Goal: Task Accomplishment & Management: Manage account settings

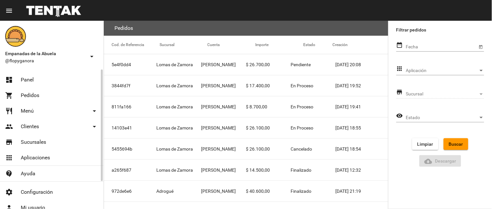
click at [46, 79] on link "dashboard Panel" at bounding box center [51, 80] width 103 height 16
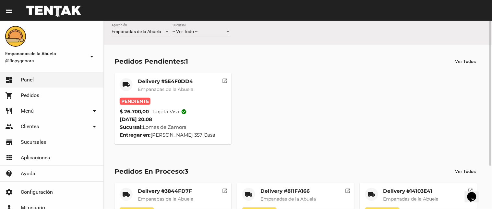
click at [210, 31] on div "-- Ver Todo --" at bounding box center [198, 31] width 53 height 5
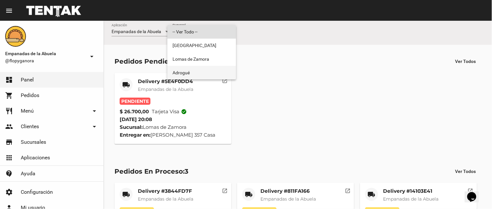
click at [199, 71] on span "Adrogué" at bounding box center [201, 73] width 58 height 14
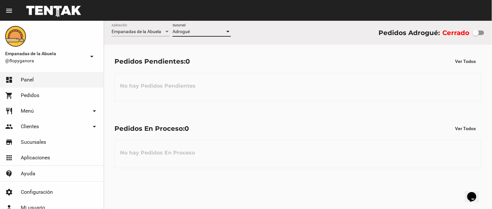
click at [481, 31] on div at bounding box center [478, 32] width 12 height 5
click at [476, 35] on input "checkbox" at bounding box center [475, 35] width 0 height 0
checkbox input "true"
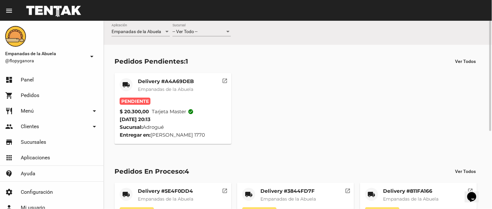
click at [173, 83] on mat-card-title "Delivery #A4A69DEB" at bounding box center [166, 81] width 56 height 6
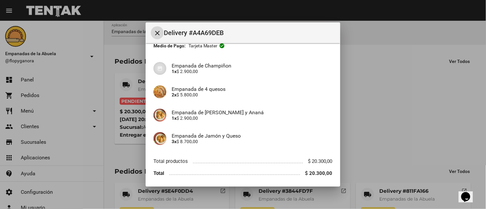
scroll to position [63, 0]
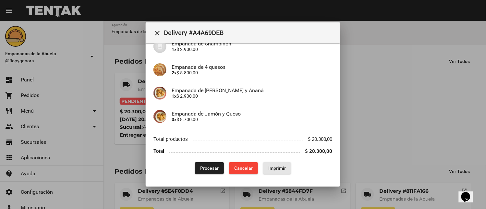
drag, startPoint x: 274, startPoint y: 169, endPoint x: 340, endPoint y: 170, distance: 66.1
click at [267, 162] on button "Imprimir" at bounding box center [277, 168] width 28 height 12
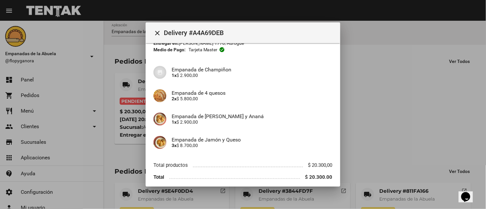
scroll to position [63, 0]
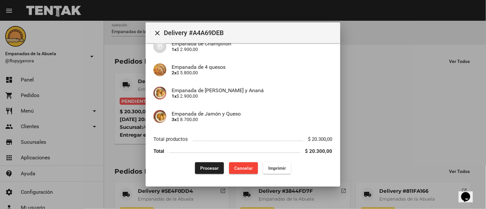
click at [212, 170] on span "Procesar" at bounding box center [209, 167] width 18 height 5
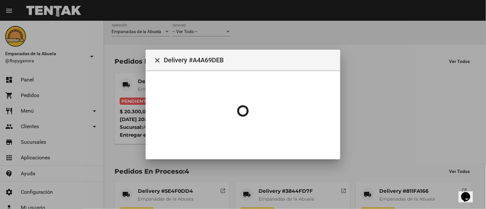
scroll to position [0, 0]
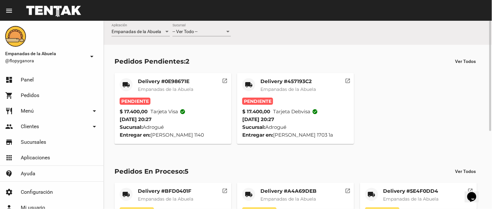
click at [288, 81] on mat-card-title "Delivery #457193C2" at bounding box center [287, 81] width 55 height 6
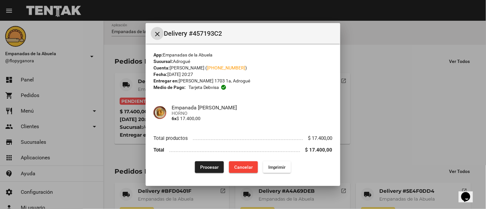
click at [274, 165] on span "Imprimir" at bounding box center [277, 166] width 18 height 5
click at [221, 166] on button "Procesar" at bounding box center [209, 167] width 29 height 12
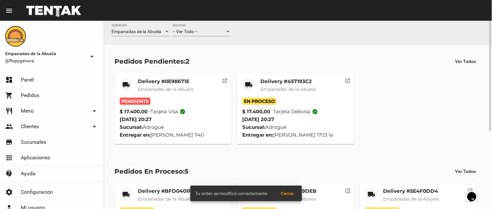
click at [159, 81] on mat-card-title "Delivery #0E98671E" at bounding box center [165, 81] width 55 height 6
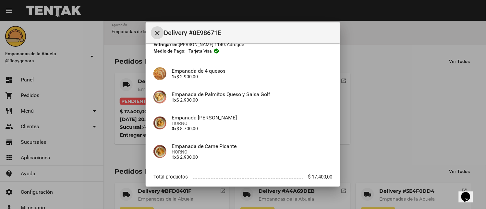
scroll to position [73, 0]
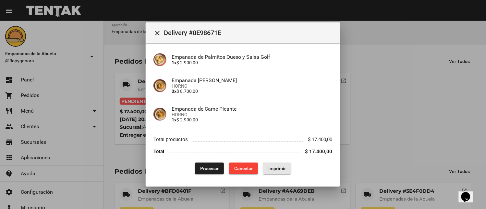
click at [268, 169] on span "Imprimir" at bounding box center [277, 168] width 18 height 5
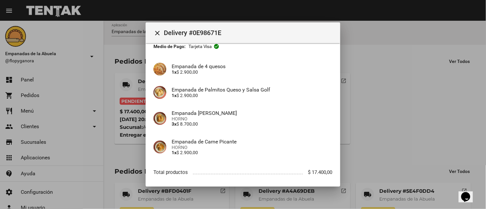
scroll to position [73, 0]
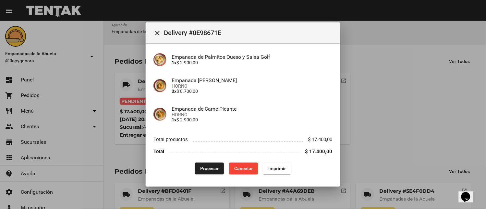
click at [200, 170] on span "Procesar" at bounding box center [209, 168] width 18 height 5
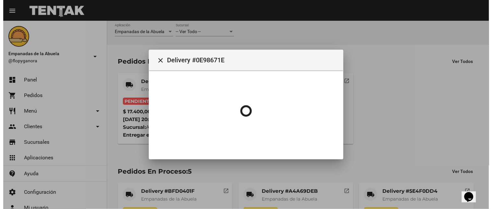
scroll to position [0, 0]
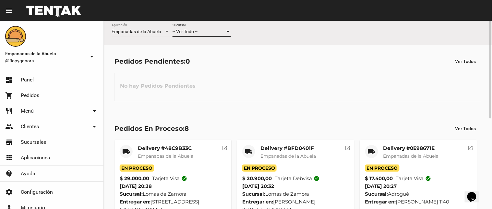
click at [226, 31] on div at bounding box center [228, 31] width 6 height 5
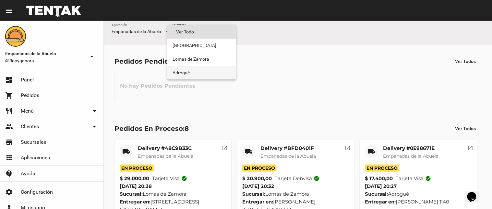
drag, startPoint x: 206, startPoint y: 69, endPoint x: 211, endPoint y: 41, distance: 28.7
click at [206, 69] on span "Adrogué" at bounding box center [201, 73] width 58 height 14
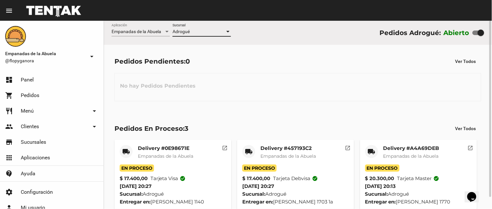
click at [228, 30] on div at bounding box center [228, 31] width 6 height 5
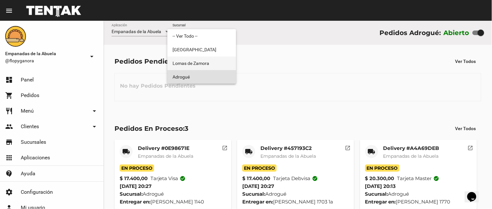
click at [219, 66] on span "Lomas de Zamora" at bounding box center [201, 63] width 58 height 14
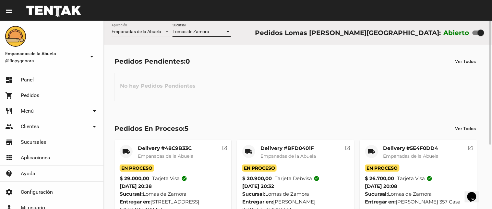
click at [225, 32] on div at bounding box center [228, 31] width 6 height 5
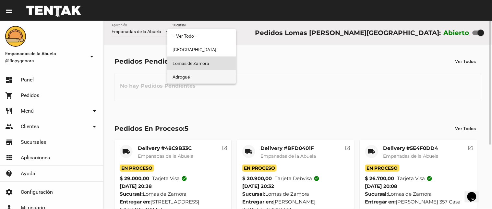
click at [205, 76] on span "Adrogué" at bounding box center [201, 77] width 58 height 14
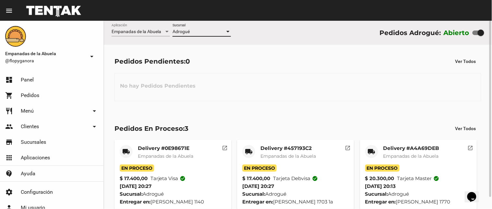
click at [228, 30] on div at bounding box center [228, 31] width 6 height 5
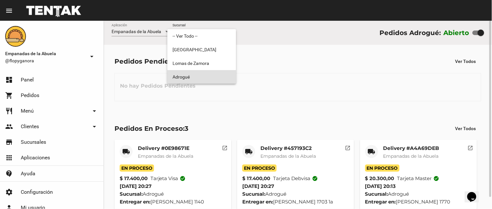
drag, startPoint x: 209, startPoint y: 79, endPoint x: 210, endPoint y: 61, distance: 17.9
click at [209, 79] on span "Adrogué" at bounding box center [201, 77] width 58 height 14
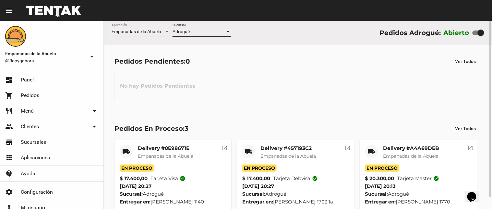
click at [228, 30] on div at bounding box center [228, 31] width 6 height 5
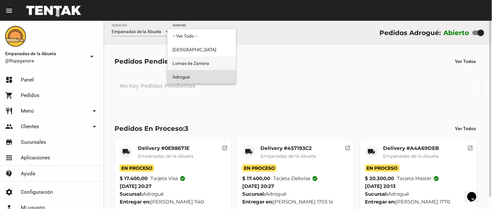
drag, startPoint x: 217, startPoint y: 65, endPoint x: 211, endPoint y: 60, distance: 7.8
click at [215, 62] on span "Lomas de Zamora" at bounding box center [201, 63] width 58 height 14
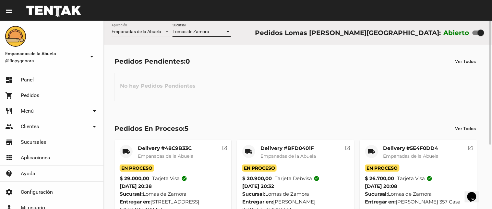
click at [226, 31] on div at bounding box center [228, 31] width 6 height 5
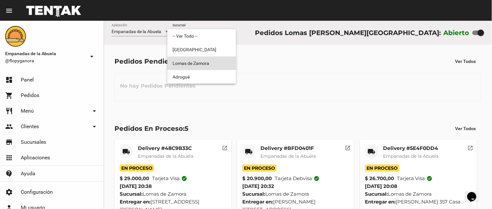
click at [217, 66] on span "Lomas de Zamora" at bounding box center [201, 63] width 58 height 14
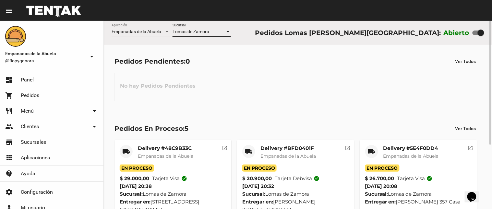
click at [228, 30] on div at bounding box center [228, 31] width 6 height 5
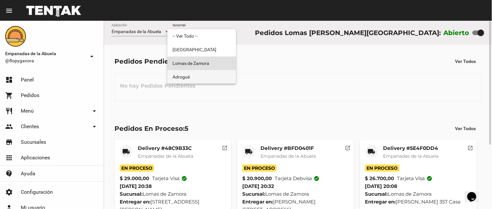
click at [210, 75] on span "Adrogué" at bounding box center [201, 77] width 58 height 14
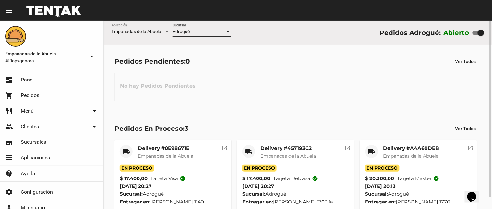
click at [226, 33] on div at bounding box center [228, 31] width 6 height 5
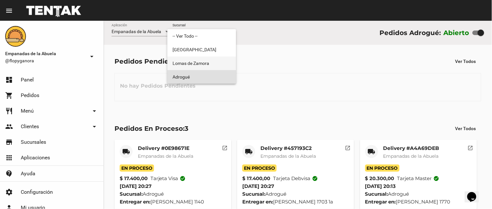
click at [203, 66] on span "Lomas de Zamora" at bounding box center [201, 63] width 58 height 14
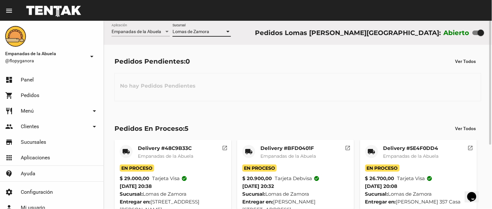
click at [229, 30] on div at bounding box center [228, 31] width 6 height 5
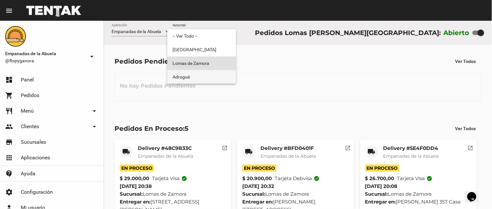
click at [211, 73] on span "Adrogué" at bounding box center [201, 77] width 58 height 14
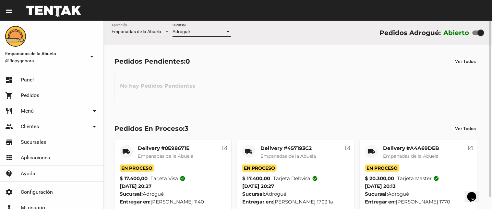
click at [226, 30] on div at bounding box center [228, 31] width 6 height 5
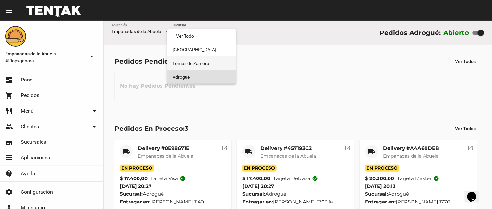
click at [203, 61] on span "Lomas de Zamora" at bounding box center [201, 63] width 58 height 14
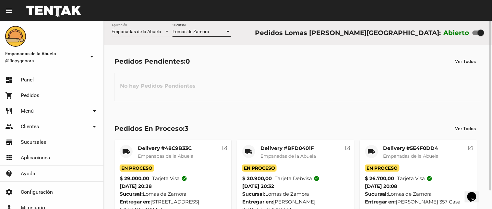
click at [227, 30] on div at bounding box center [228, 31] width 6 height 5
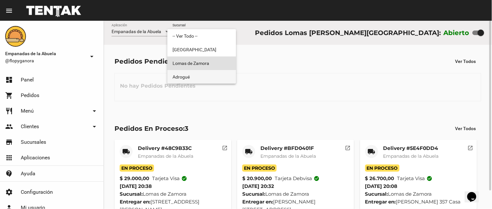
click at [197, 79] on span "Adrogué" at bounding box center [201, 77] width 58 height 14
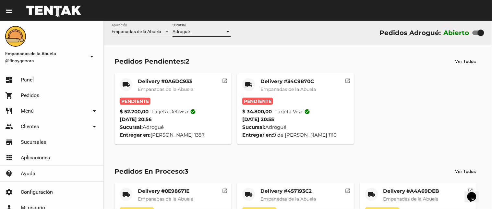
click at [266, 78] on mat-card-title "Delivery #34C9870C" at bounding box center [287, 81] width 55 height 6
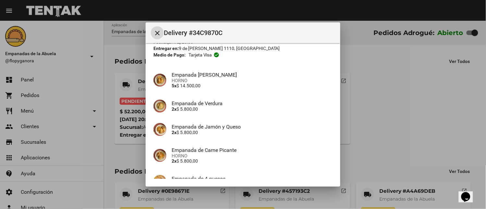
scroll to position [96, 0]
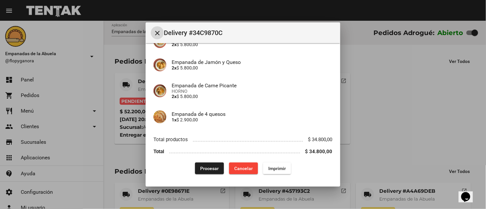
drag, startPoint x: 278, startPoint y: 169, endPoint x: 247, endPoint y: 123, distance: 55.4
click at [278, 168] on span "Imprimir" at bounding box center [277, 168] width 18 height 5
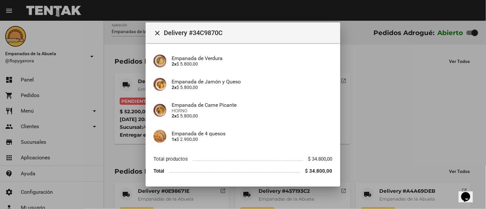
scroll to position [96, 0]
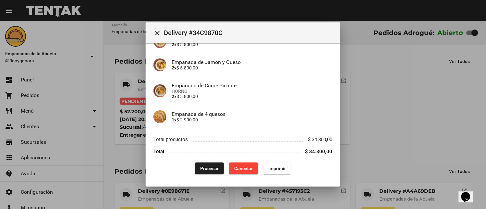
drag, startPoint x: 211, startPoint y: 166, endPoint x: 205, endPoint y: 158, distance: 10.0
click at [210, 166] on span "Procesar" at bounding box center [209, 168] width 18 height 5
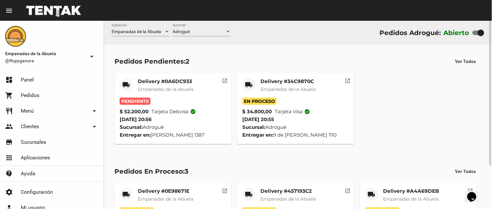
click at [157, 82] on mat-card-title "Delivery #0A6DC933" at bounding box center [165, 81] width 55 height 6
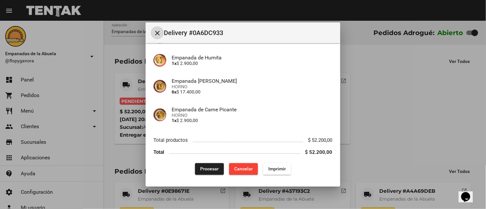
scroll to position [148, 0]
drag, startPoint x: 277, startPoint y: 173, endPoint x: 268, endPoint y: 124, distance: 50.4
click at [277, 173] on button "Imprimir" at bounding box center [277, 168] width 28 height 12
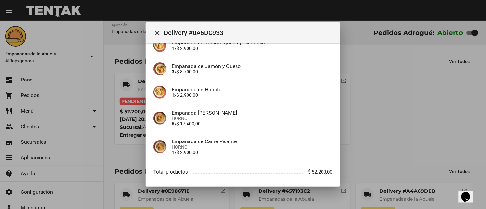
scroll to position [148, 0]
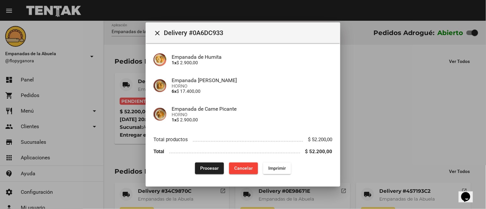
click at [206, 163] on button "Procesar" at bounding box center [209, 168] width 29 height 12
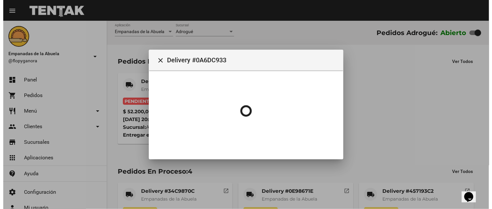
scroll to position [0, 0]
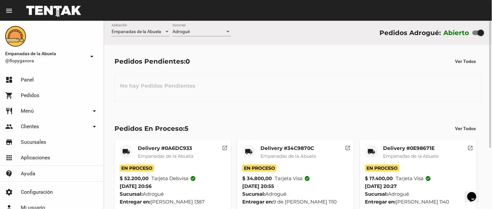
click at [228, 31] on div at bounding box center [227, 32] width 3 height 2
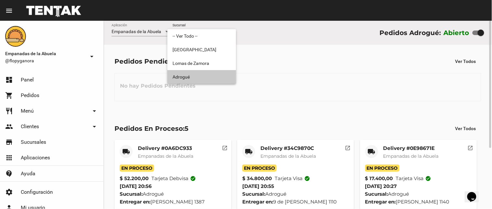
drag, startPoint x: 218, startPoint y: 74, endPoint x: 229, endPoint y: 36, distance: 39.2
click at [218, 72] on span "Adrogué" at bounding box center [201, 77] width 58 height 14
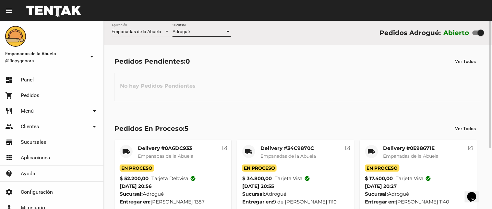
click at [229, 30] on div at bounding box center [228, 31] width 6 height 5
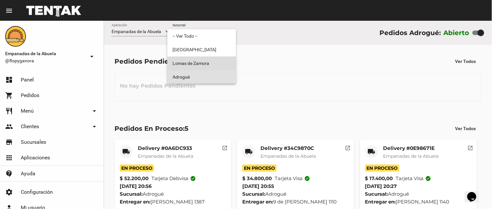
click at [229, 66] on span "Lomas de Zamora" at bounding box center [201, 63] width 58 height 14
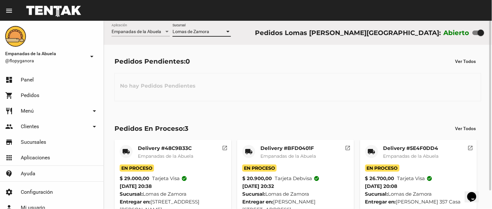
click at [228, 30] on div at bounding box center [228, 31] width 6 height 5
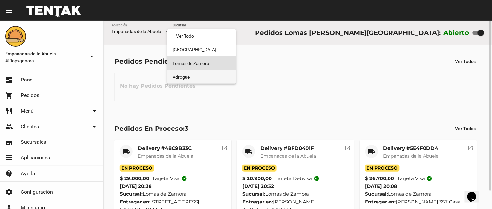
drag, startPoint x: 197, startPoint y: 77, endPoint x: 200, endPoint y: 69, distance: 8.7
click at [197, 77] on span "Adrogué" at bounding box center [201, 77] width 58 height 14
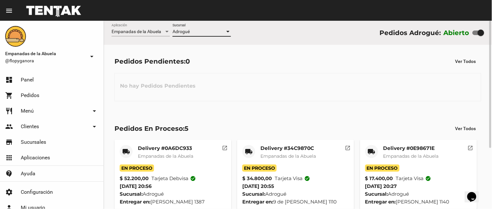
click at [228, 31] on div at bounding box center [227, 32] width 3 height 2
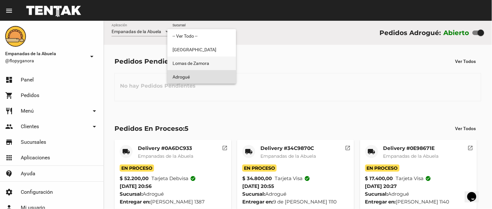
click at [211, 62] on span "Lomas de Zamora" at bounding box center [201, 63] width 58 height 14
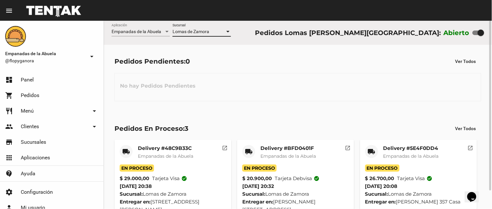
click at [229, 30] on div at bounding box center [228, 31] width 6 height 5
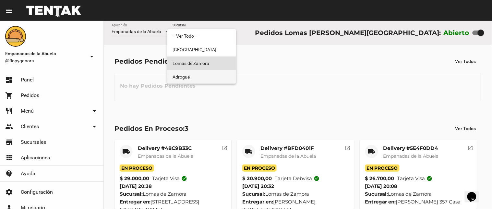
click at [212, 74] on span "Adrogué" at bounding box center [201, 77] width 58 height 14
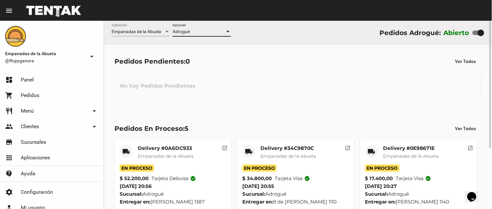
click at [228, 31] on div at bounding box center [227, 32] width 3 height 2
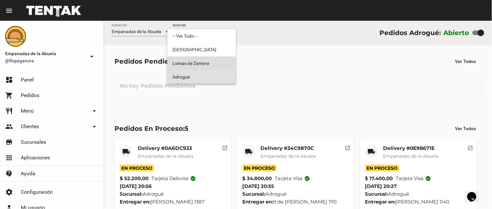
click at [216, 62] on span "Lomas de Zamora" at bounding box center [201, 63] width 58 height 14
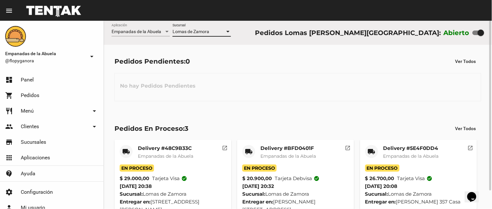
click at [226, 30] on div at bounding box center [228, 31] width 6 height 5
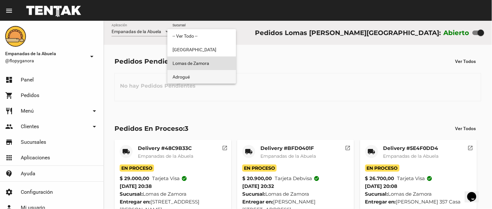
click at [209, 79] on span "Adrogué" at bounding box center [201, 77] width 58 height 14
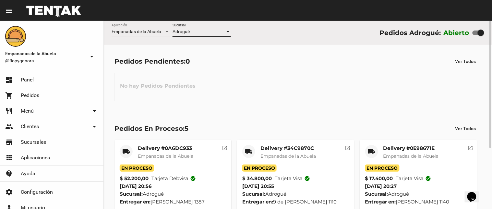
click at [228, 32] on div at bounding box center [227, 32] width 3 height 2
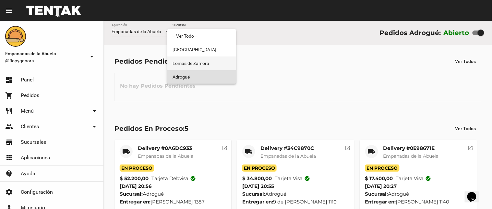
click at [210, 62] on span "Lomas de Zamora" at bounding box center [201, 63] width 58 height 14
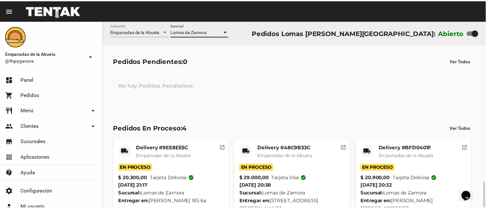
scroll to position [97, 0]
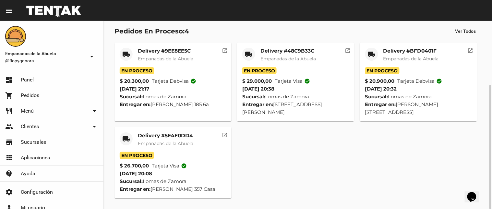
click at [186, 50] on mat-card-title "Delivery #9EE8EE5C" at bounding box center [165, 51] width 55 height 6
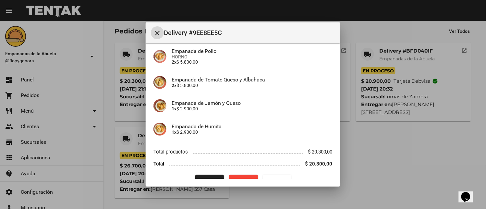
scroll to position [91, 0]
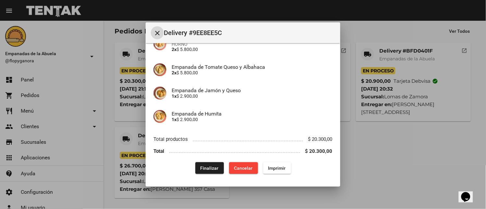
drag, startPoint x: 270, startPoint y: 167, endPoint x: 258, endPoint y: 143, distance: 26.8
click at [270, 167] on span "Imprimir" at bounding box center [277, 167] width 18 height 5
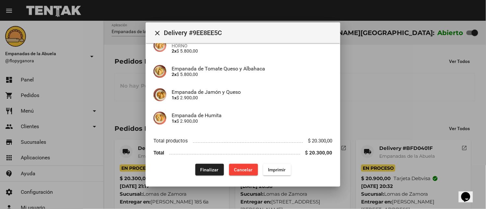
scroll to position [91, 0]
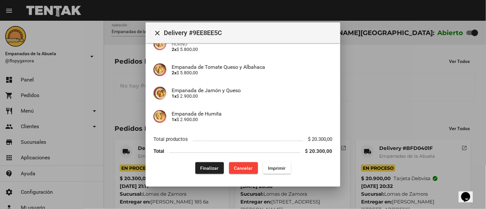
click at [365, 91] on div at bounding box center [243, 104] width 486 height 209
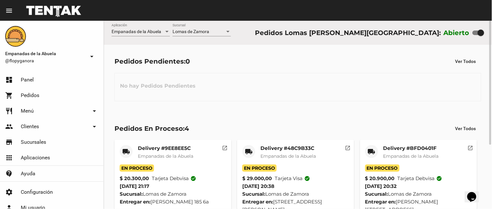
click at [226, 30] on div at bounding box center [228, 31] width 6 height 5
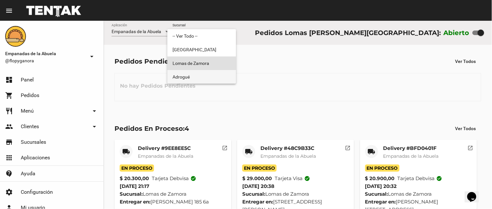
click at [199, 73] on span "Adrogué" at bounding box center [201, 77] width 58 height 14
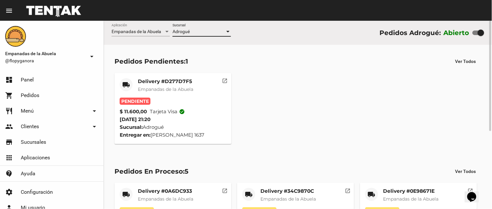
click at [180, 83] on mat-card-title "Delivery #D277D7F5" at bounding box center [165, 81] width 55 height 6
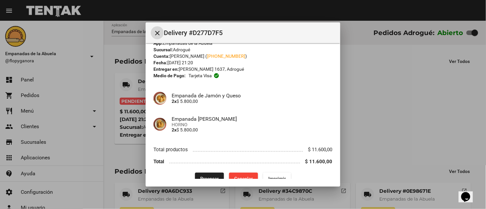
scroll to position [21, 0]
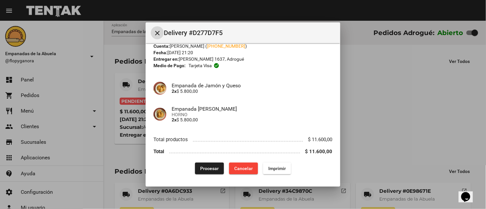
click at [276, 167] on span "Imprimir" at bounding box center [277, 168] width 18 height 5
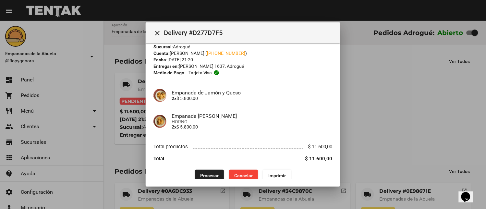
scroll to position [21, 0]
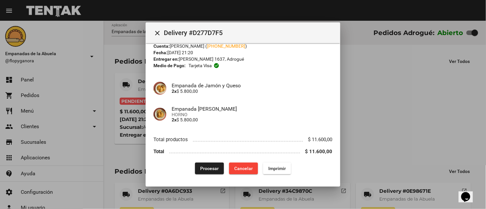
drag, startPoint x: 212, startPoint y: 171, endPoint x: 212, endPoint y: 167, distance: 3.6
click at [212, 171] on button "Procesar" at bounding box center [209, 168] width 29 height 12
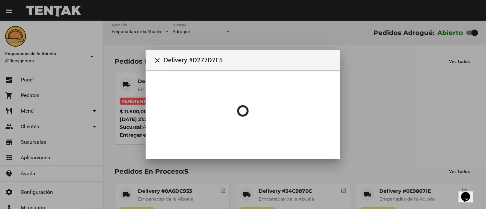
scroll to position [0, 0]
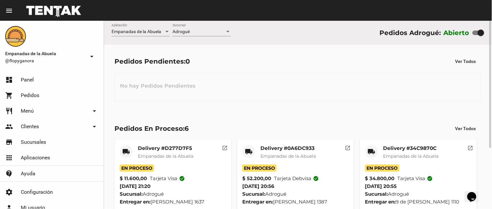
click at [229, 31] on div at bounding box center [227, 32] width 3 height 2
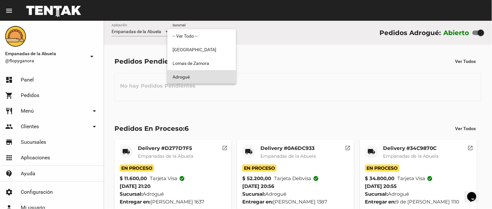
click at [199, 75] on span "Adrogué" at bounding box center [201, 77] width 58 height 14
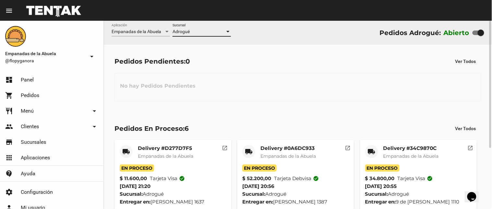
click at [228, 32] on div at bounding box center [227, 32] width 3 height 2
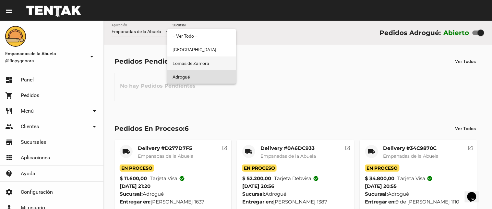
click at [205, 65] on span "Lomas de Zamora" at bounding box center [201, 63] width 58 height 14
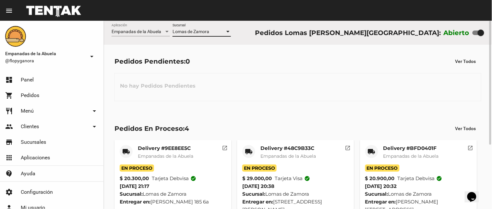
click at [226, 31] on div at bounding box center [228, 31] width 6 height 5
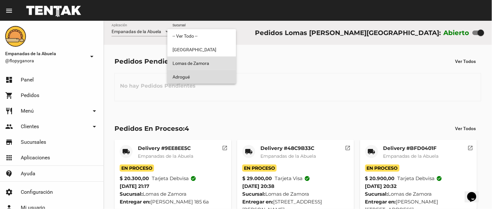
click at [202, 79] on span "Adrogué" at bounding box center [201, 77] width 58 height 14
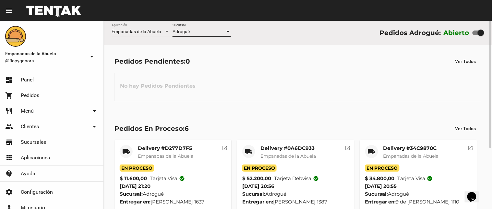
click at [226, 32] on div at bounding box center [228, 31] width 6 height 5
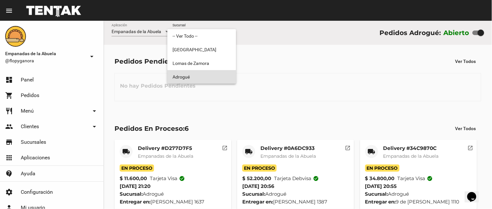
click at [207, 76] on span "Adrogué" at bounding box center [201, 77] width 58 height 14
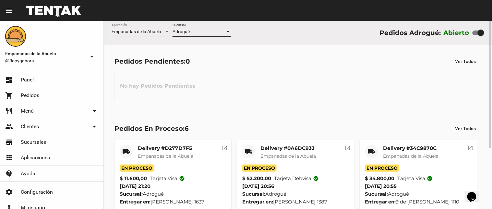
click at [229, 31] on div at bounding box center [227, 32] width 3 height 2
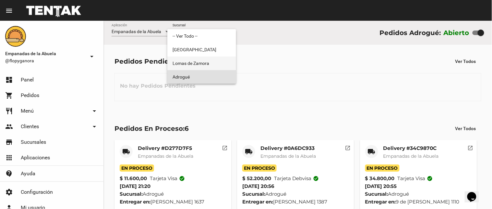
click at [213, 64] on span "Lomas de Zamora" at bounding box center [201, 63] width 58 height 14
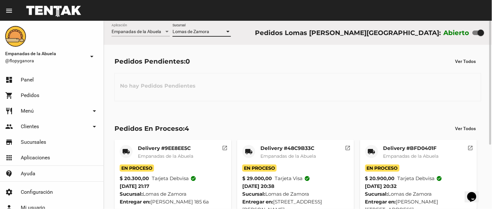
click at [228, 32] on div at bounding box center [227, 32] width 3 height 2
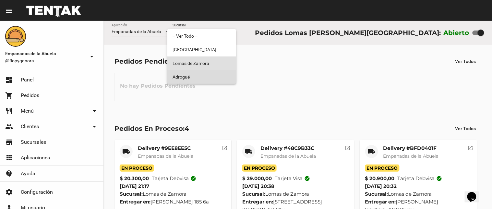
click at [210, 76] on span "Adrogué" at bounding box center [201, 77] width 58 height 14
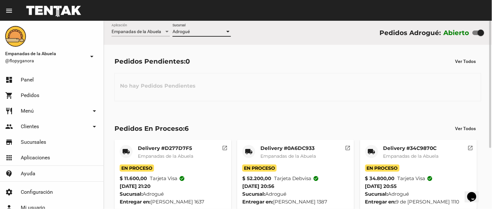
click at [228, 30] on div at bounding box center [228, 31] width 6 height 5
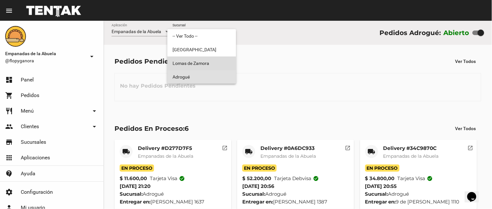
click at [208, 62] on span "Lomas de Zamora" at bounding box center [201, 63] width 58 height 14
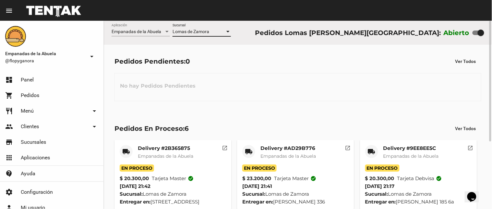
click at [229, 30] on div at bounding box center [228, 31] width 6 height 5
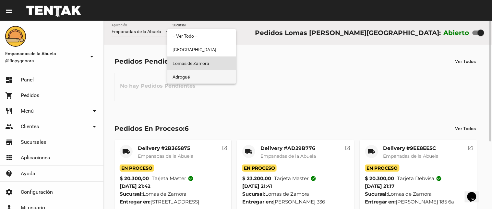
click at [211, 74] on span "Adrogué" at bounding box center [201, 77] width 58 height 14
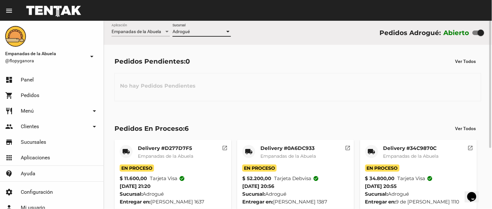
click at [228, 30] on div at bounding box center [228, 31] width 6 height 5
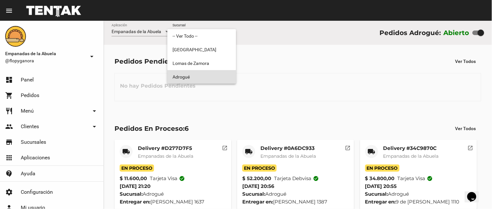
click at [212, 71] on span "Adrogué" at bounding box center [201, 77] width 58 height 14
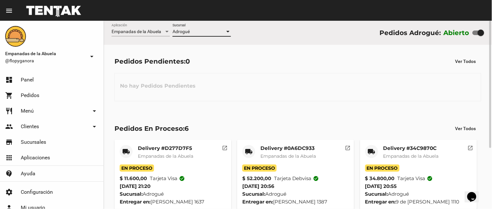
click at [228, 31] on div at bounding box center [227, 32] width 3 height 2
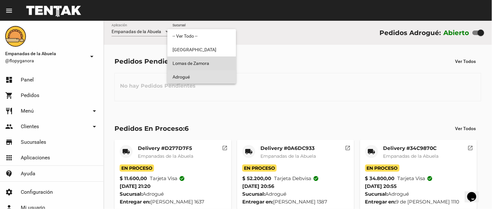
click at [221, 60] on span "Lomas de Zamora" at bounding box center [201, 63] width 58 height 14
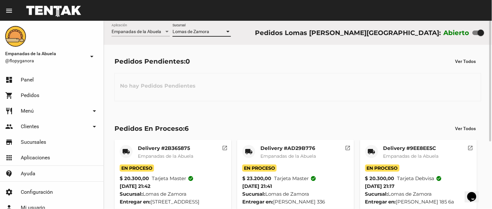
click at [228, 30] on div at bounding box center [228, 31] width 6 height 5
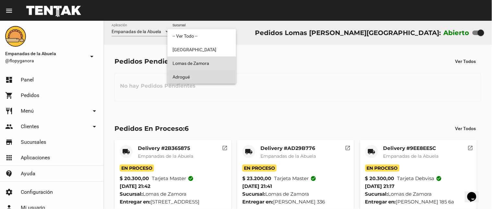
click at [205, 77] on span "Adrogué" at bounding box center [201, 77] width 58 height 14
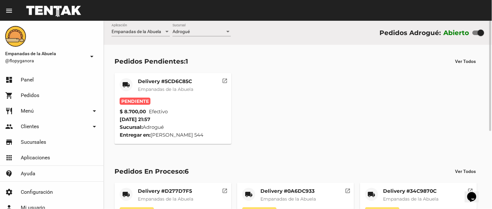
click at [176, 83] on mat-card-title "Delivery #5CD6C85C" at bounding box center [165, 81] width 55 height 6
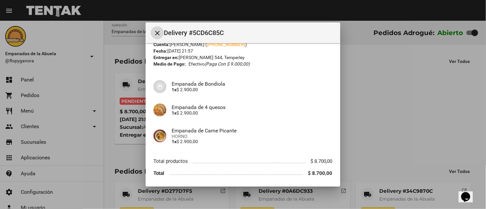
scroll to position [44, 0]
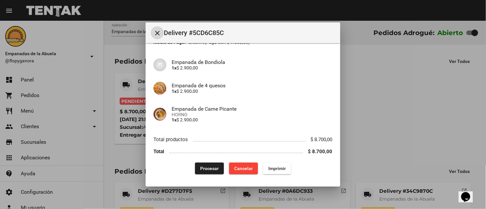
click at [270, 169] on span "Imprimir" at bounding box center [277, 168] width 18 height 5
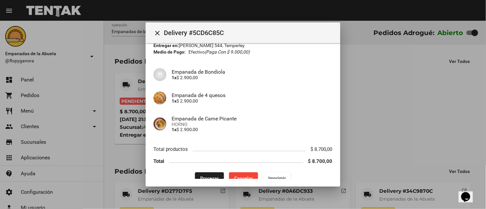
scroll to position [44, 0]
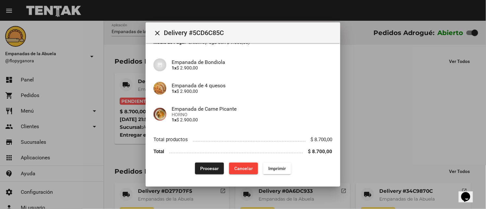
click at [211, 166] on span "Procesar" at bounding box center [209, 168] width 18 height 5
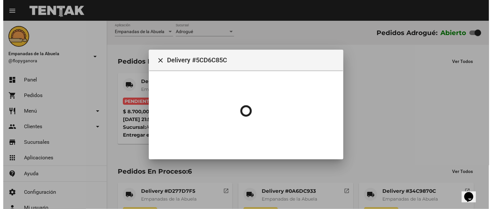
scroll to position [0, 0]
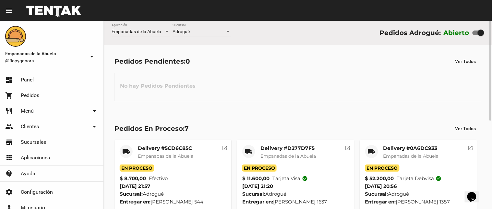
click at [228, 31] on div at bounding box center [227, 32] width 3 height 2
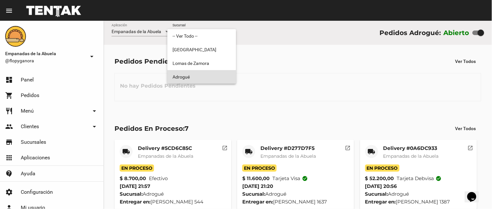
click at [201, 74] on span "Adrogué" at bounding box center [201, 77] width 58 height 14
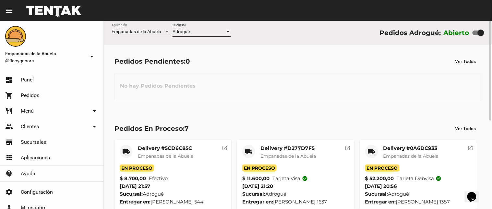
click at [229, 30] on div at bounding box center [228, 31] width 6 height 5
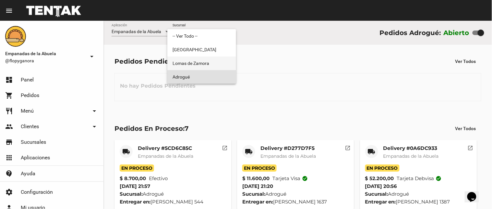
click at [213, 64] on span "Lomas de Zamora" at bounding box center [201, 63] width 58 height 14
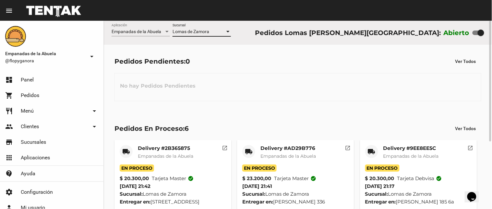
click at [227, 31] on div at bounding box center [227, 32] width 3 height 2
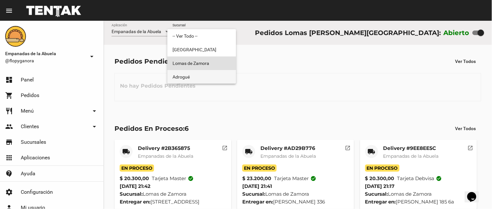
click at [206, 75] on span "Adrogué" at bounding box center [201, 77] width 58 height 14
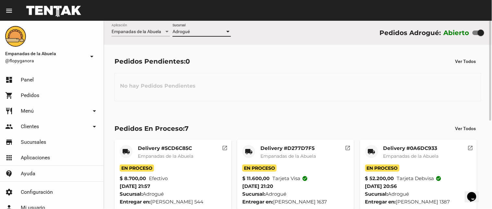
click at [228, 30] on div at bounding box center [228, 31] width 6 height 5
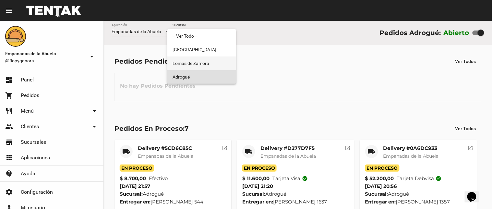
click at [212, 62] on span "Lomas de Zamora" at bounding box center [201, 63] width 58 height 14
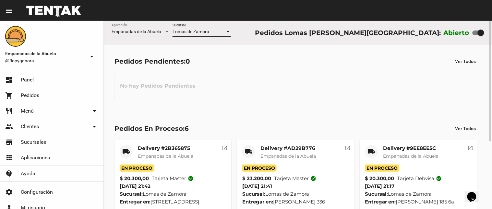
click at [227, 31] on div at bounding box center [227, 32] width 3 height 2
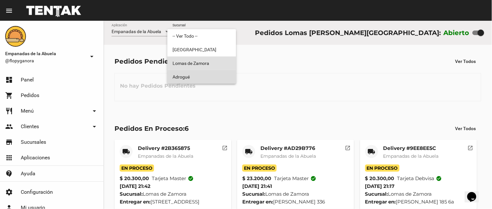
click at [209, 78] on span "Adrogué" at bounding box center [201, 77] width 58 height 14
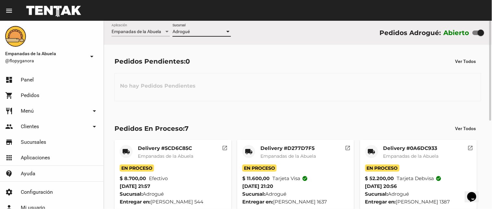
click at [227, 29] on div at bounding box center [228, 31] width 6 height 5
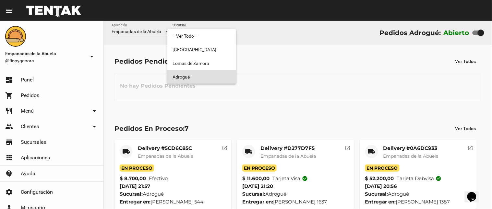
click at [200, 77] on span "Adrogué" at bounding box center [201, 77] width 58 height 14
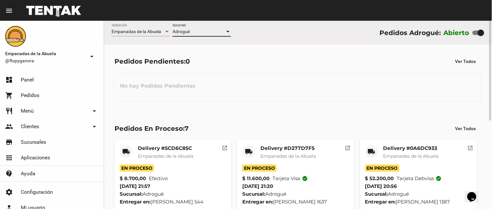
click at [229, 31] on div at bounding box center [227, 32] width 3 height 2
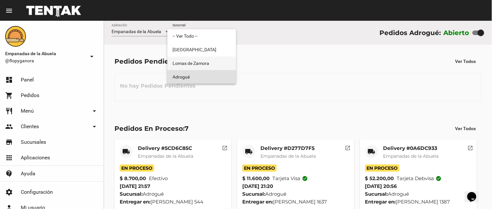
click at [220, 65] on span "Lomas de Zamora" at bounding box center [201, 63] width 58 height 14
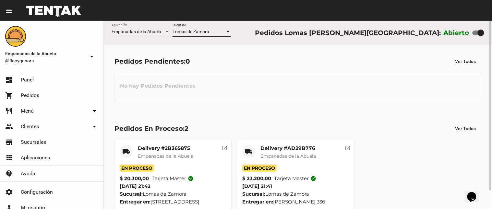
click at [225, 31] on div at bounding box center [228, 31] width 6 height 5
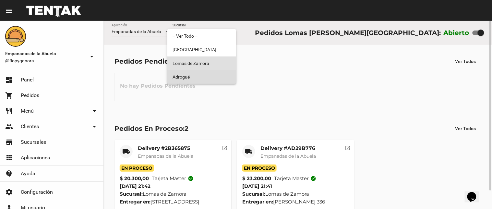
click at [220, 75] on span "Adrogué" at bounding box center [201, 77] width 58 height 14
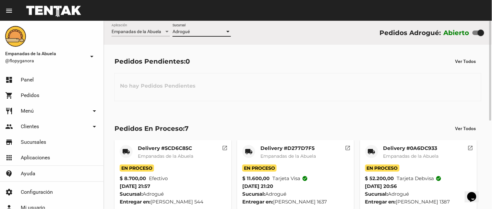
click at [229, 30] on div at bounding box center [228, 31] width 6 height 5
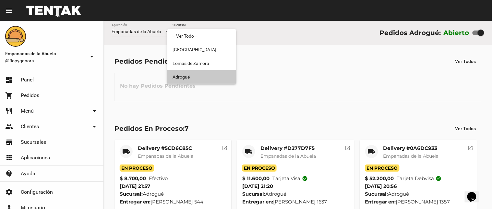
click at [215, 73] on span "Adrogué" at bounding box center [201, 77] width 58 height 14
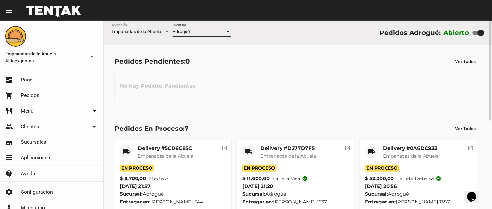
click at [228, 31] on div at bounding box center [227, 32] width 3 height 2
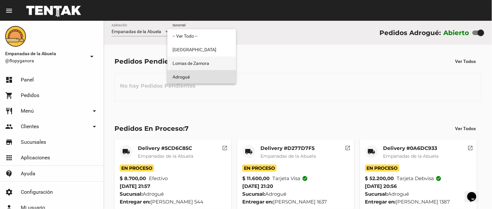
click at [225, 62] on span "Lomas de Zamora" at bounding box center [201, 63] width 58 height 14
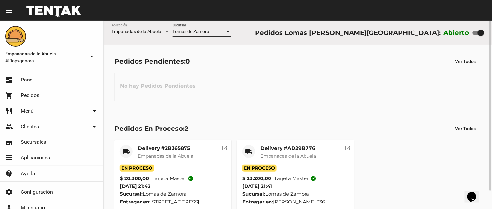
click at [228, 31] on div at bounding box center [227, 32] width 3 height 2
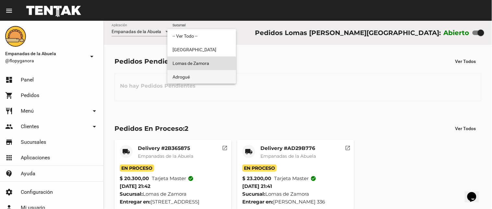
click at [213, 72] on span "Adrogué" at bounding box center [201, 77] width 58 height 14
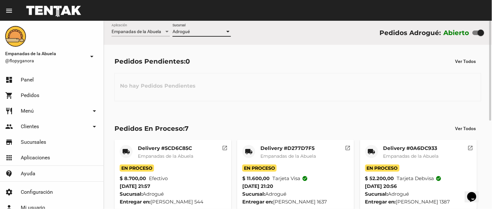
click at [226, 31] on div at bounding box center [227, 32] width 3 height 2
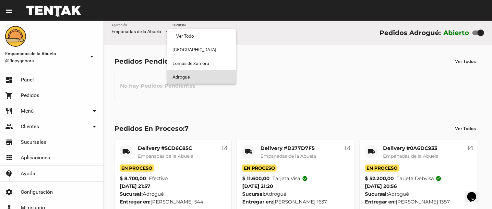
click at [215, 80] on span "Adrogué" at bounding box center [201, 77] width 58 height 14
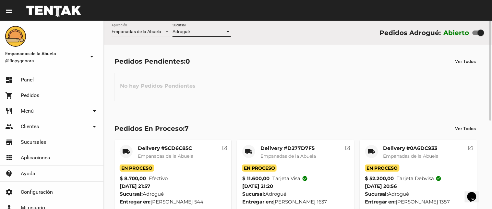
click at [225, 32] on div at bounding box center [228, 31] width 6 height 5
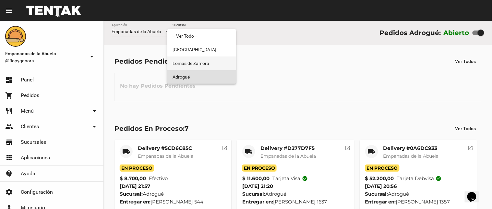
click at [219, 65] on span "Lomas de Zamora" at bounding box center [201, 63] width 58 height 14
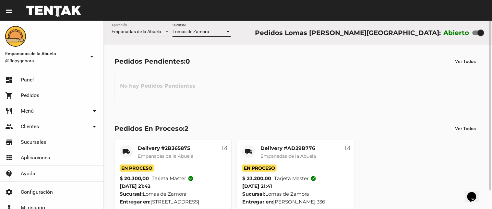
click at [226, 30] on div at bounding box center [228, 31] width 6 height 5
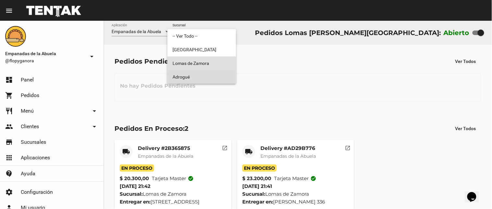
click at [213, 73] on span "Adrogué" at bounding box center [201, 77] width 58 height 14
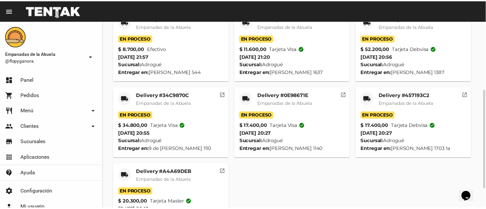
scroll to position [166, 0]
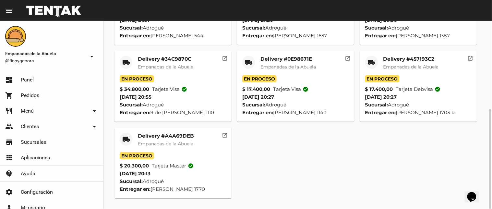
click at [170, 135] on mat-card-title "Delivery #A4A69DEB" at bounding box center [166, 136] width 56 height 6
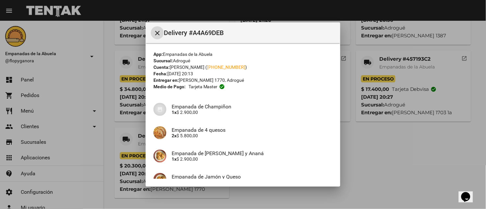
scroll to position [63, 0]
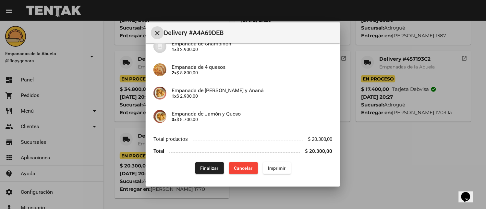
click at [212, 172] on button "Finalizar" at bounding box center [209, 168] width 29 height 12
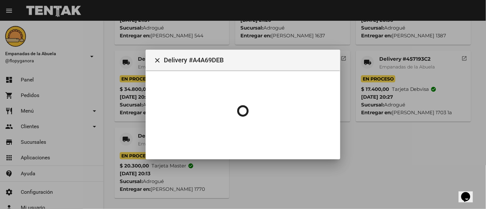
scroll to position [0, 0]
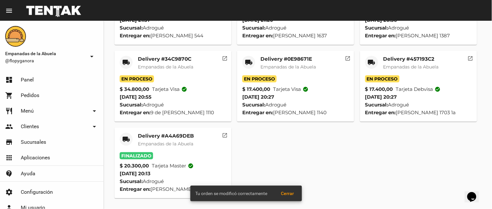
click at [402, 59] on mat-card-title "Delivery #457193C2" at bounding box center [410, 59] width 55 height 6
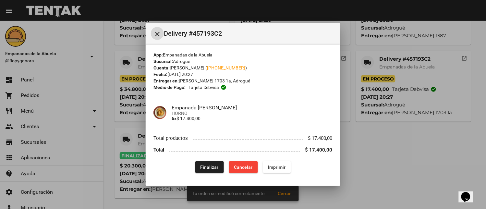
click at [211, 165] on span "Finalizar" at bounding box center [209, 166] width 18 height 5
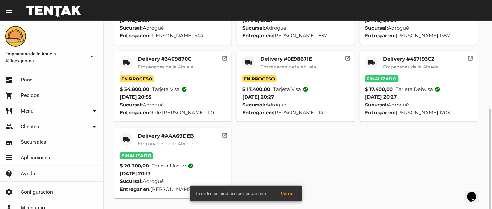
click at [269, 59] on mat-card-title "Delivery #0E98671E" at bounding box center [287, 59] width 55 height 6
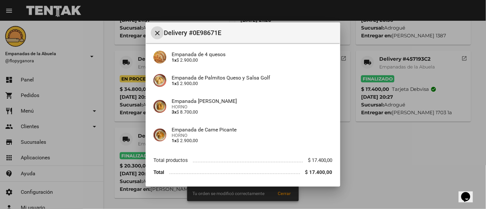
scroll to position [73, 0]
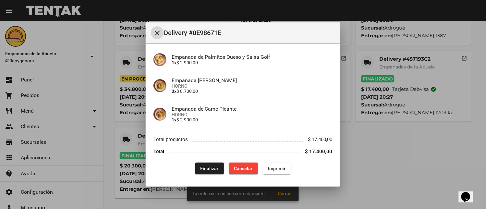
click at [202, 166] on span "Finalizar" at bounding box center [209, 168] width 18 height 5
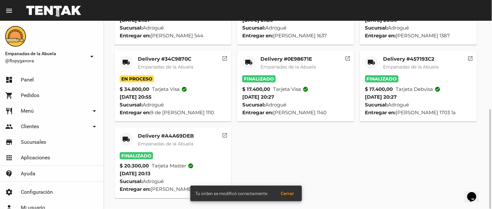
click at [160, 60] on mat-card-title "Delivery #34C9870C" at bounding box center [165, 59] width 55 height 6
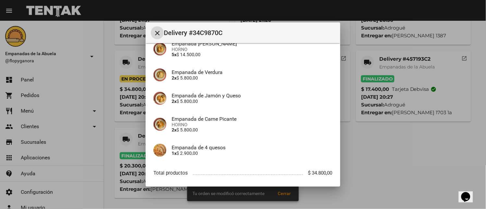
scroll to position [96, 0]
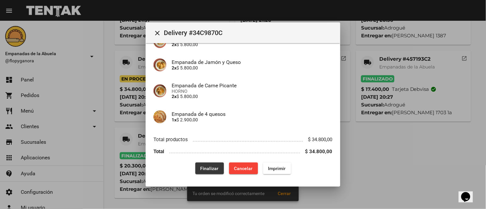
click at [208, 168] on span "Finalizar" at bounding box center [209, 168] width 18 height 5
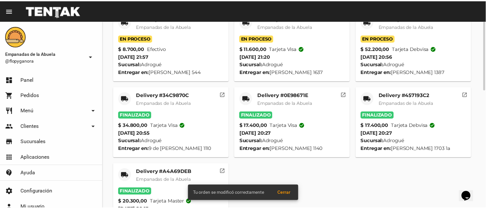
scroll to position [65, 0]
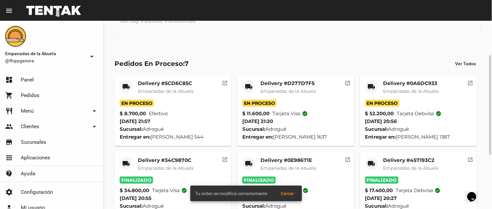
click at [399, 80] on mat-card-title "Delivery #0A6DC933" at bounding box center [410, 83] width 55 height 6
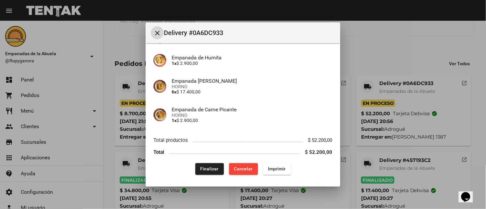
scroll to position [148, 0]
click at [206, 166] on span "Finalizar" at bounding box center [209, 168] width 18 height 5
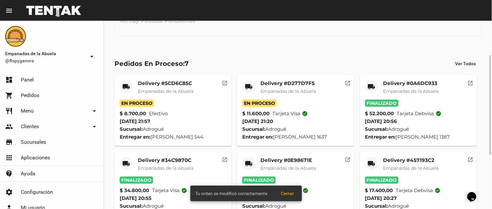
click at [280, 82] on mat-card-title "Delivery #D277D7F5" at bounding box center [287, 83] width 55 height 6
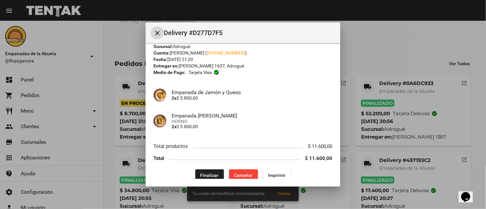
scroll to position [21, 0]
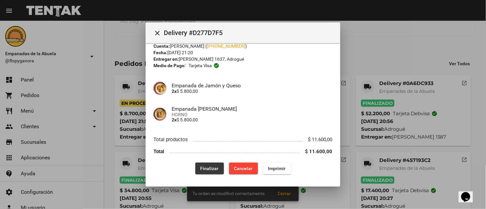
click at [207, 169] on span "Finalizar" at bounding box center [209, 168] width 18 height 5
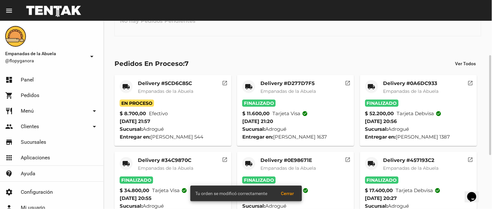
click at [164, 86] on mat-card-title "Delivery #5CD6C85C" at bounding box center [165, 83] width 55 height 6
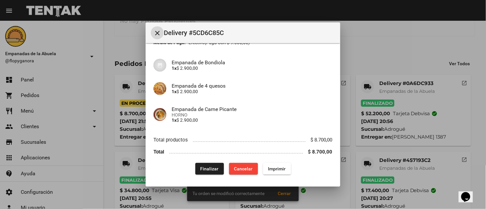
scroll to position [44, 0]
click at [200, 168] on span "Finalizar" at bounding box center [209, 168] width 18 height 5
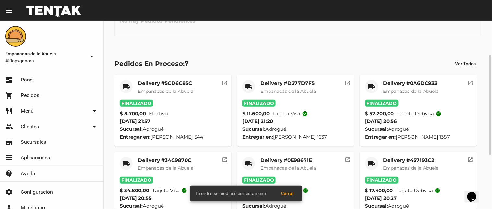
scroll to position [0, 0]
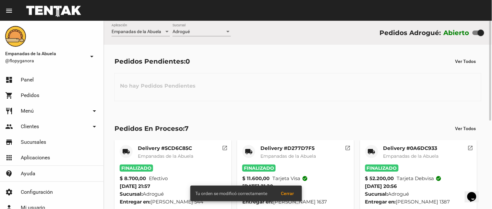
click at [228, 30] on div at bounding box center [228, 31] width 6 height 5
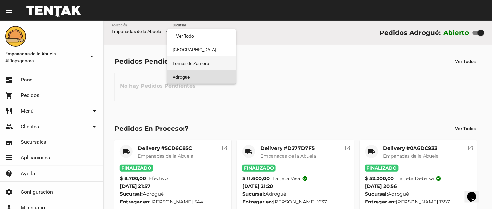
click at [208, 65] on span "Lomas de Zamora" at bounding box center [201, 63] width 58 height 14
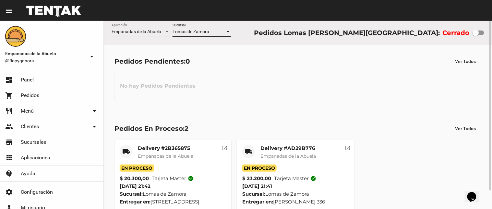
click at [228, 31] on div at bounding box center [227, 32] width 3 height 2
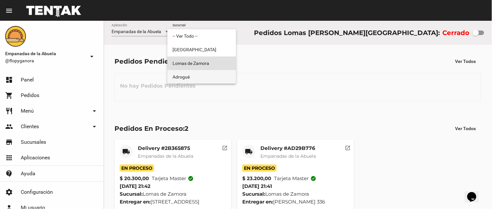
click at [218, 75] on span "Adrogué" at bounding box center [201, 77] width 58 height 14
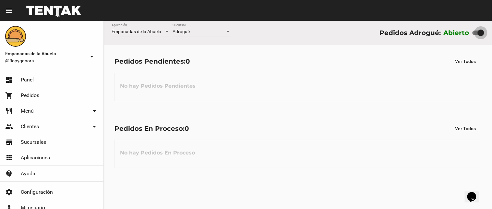
drag, startPoint x: 481, startPoint y: 34, endPoint x: 409, endPoint y: 28, distance: 72.8
click at [406, 27] on div "Empanadas de la Abuela Aplicación Adrogué Sucursal Pedidos Adrogué: Abierto" at bounding box center [298, 33] width 388 height 24
checkbox input "false"
